Goal: Transaction & Acquisition: Purchase product/service

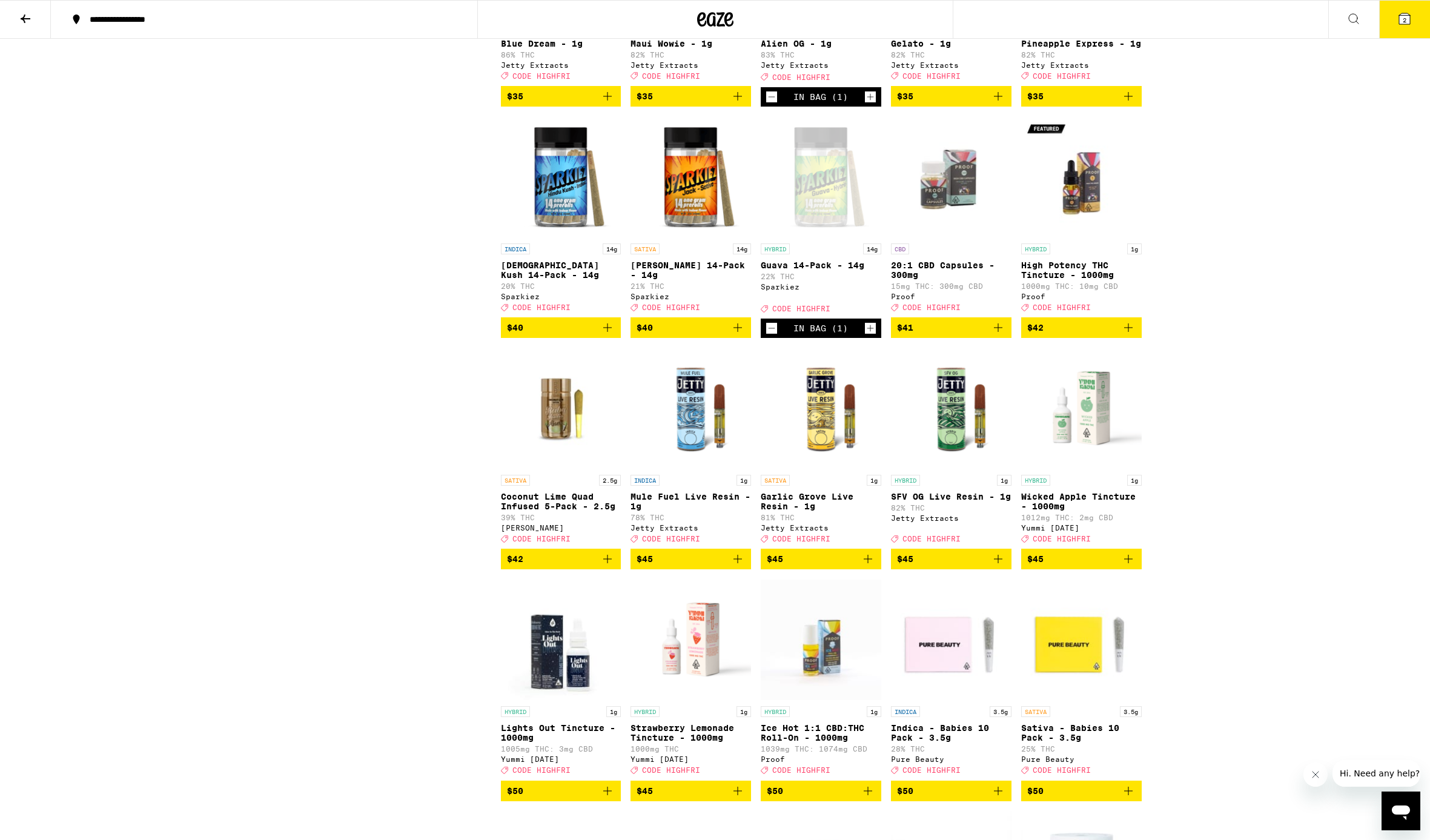
click at [1405, 31] on button "2" at bounding box center [1405, 19] width 51 height 38
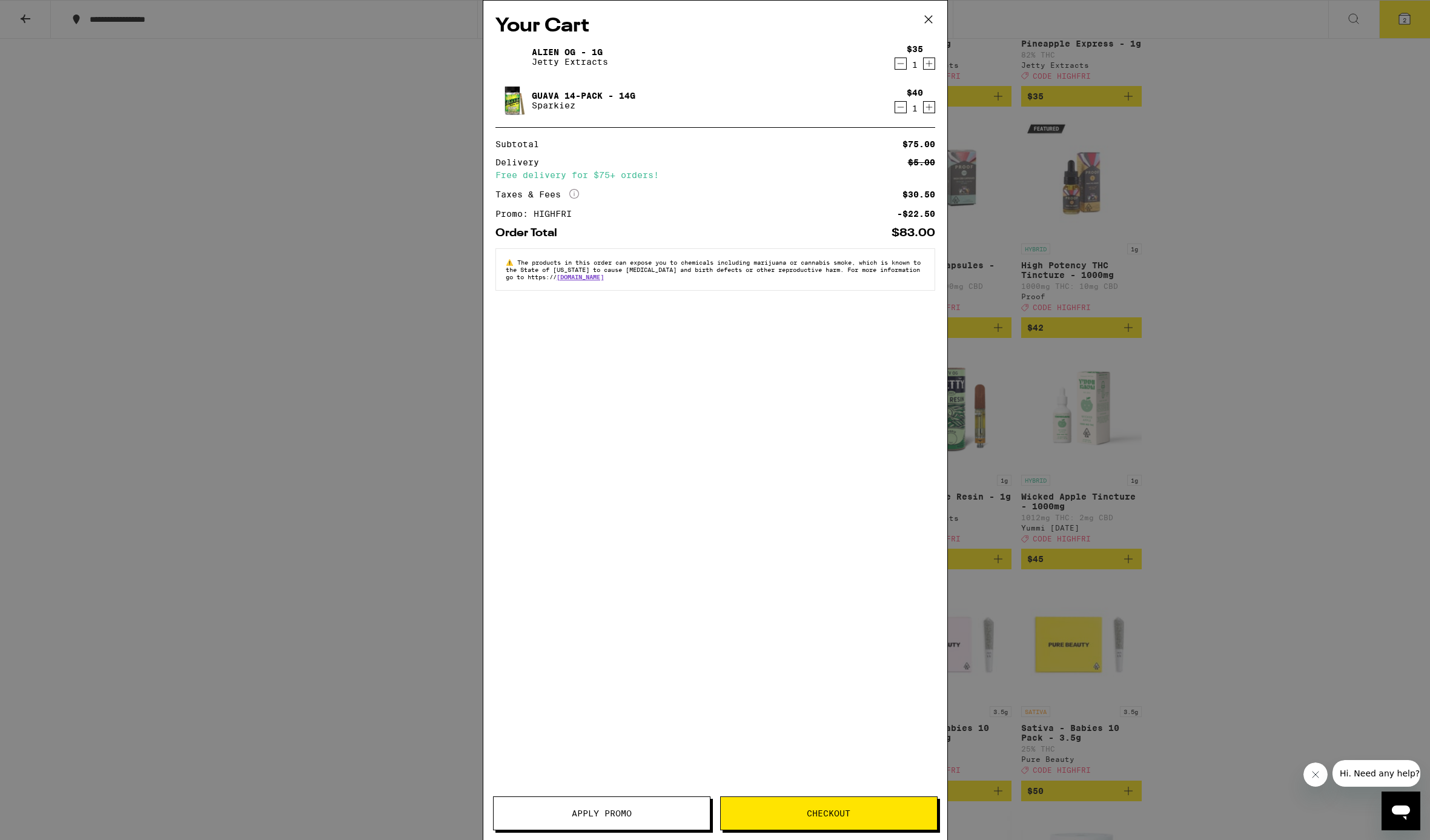
click at [909, 811] on span "Checkout" at bounding box center [829, 814] width 216 height 8
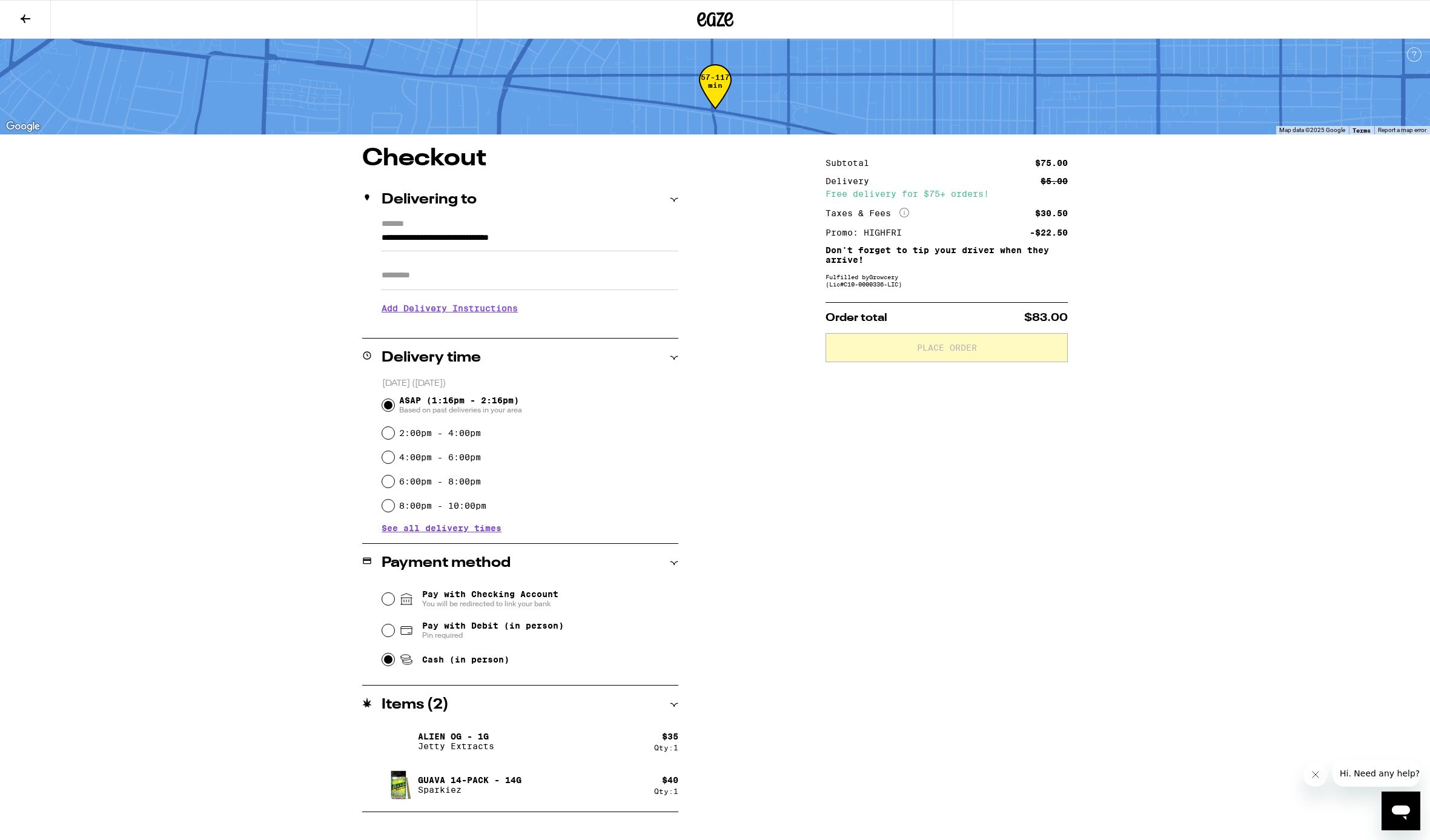
click at [386, 665] on input "Cash (in person)" at bounding box center [388, 659] width 12 height 12
radio input "true"
click at [1024, 347] on button "Place Order" at bounding box center [947, 347] width 242 height 29
